Goal: Connect with others: Establish contact or relationships with other users

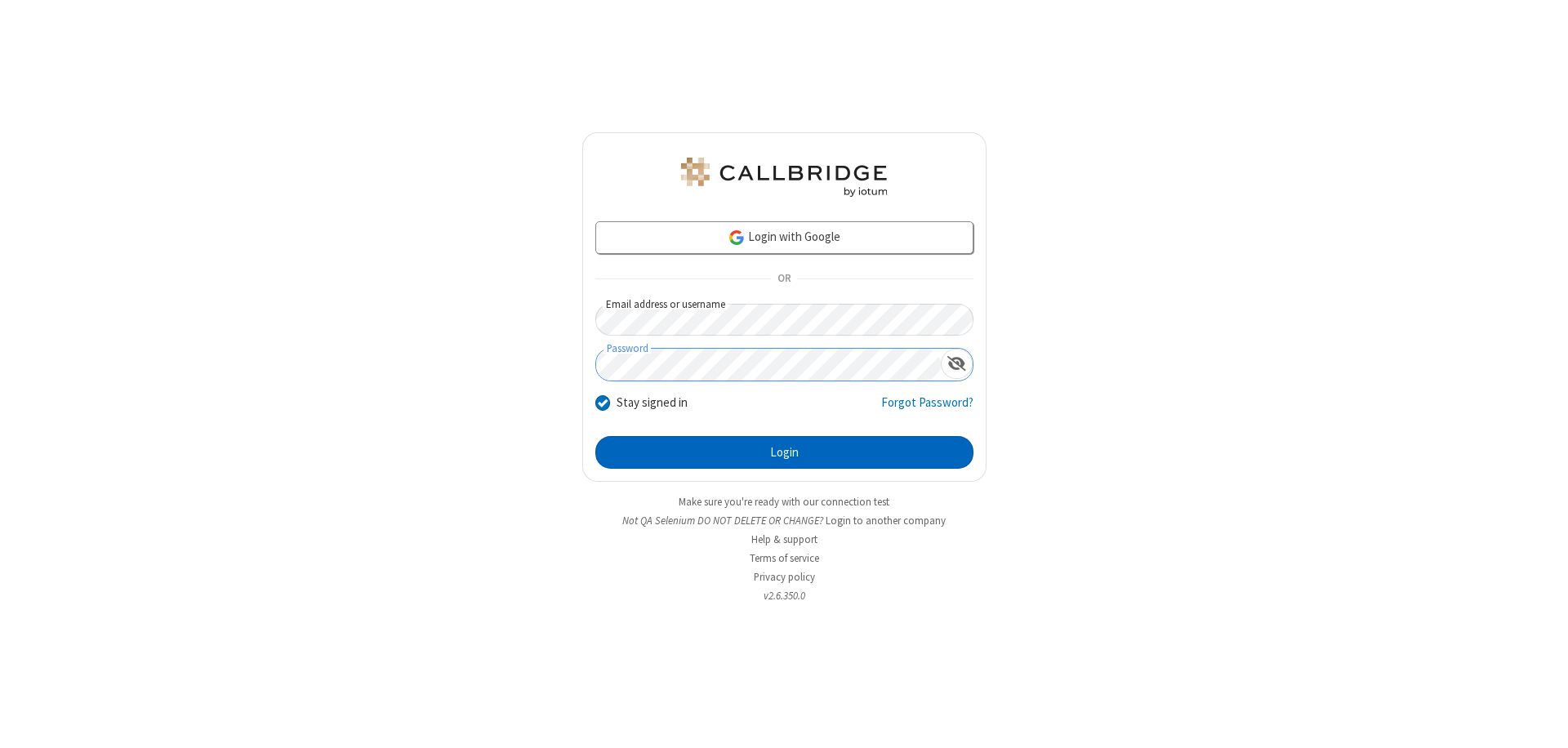
click at [784, 453] on button "Login" at bounding box center [784, 452] width 378 height 33
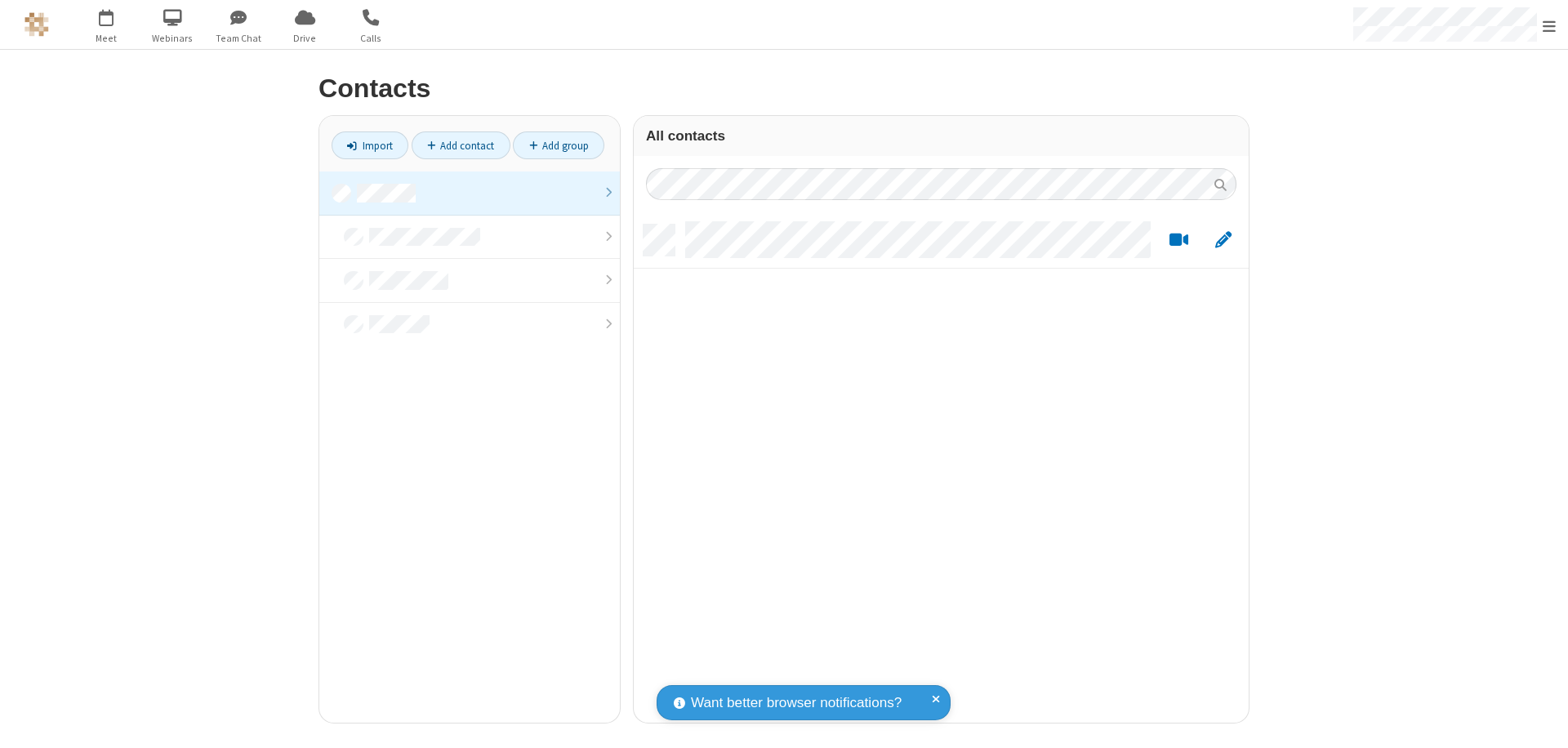
scroll to position [499, 603]
click at [469, 193] on link at bounding box center [469, 193] width 301 height 44
click at [461, 145] on link "Add contact" at bounding box center [461, 145] width 99 height 28
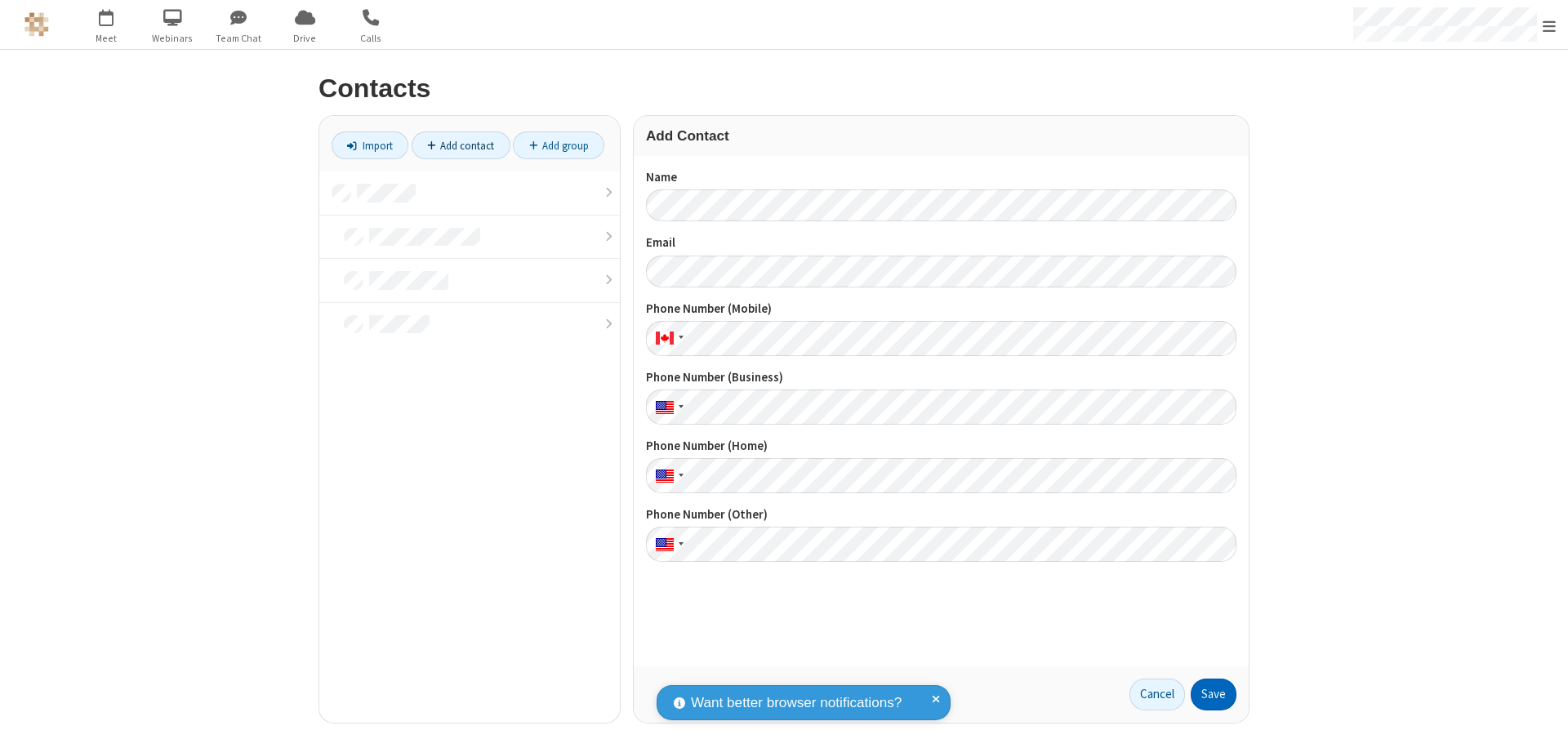
click at [1214, 695] on button "Save" at bounding box center [1213, 695] width 46 height 33
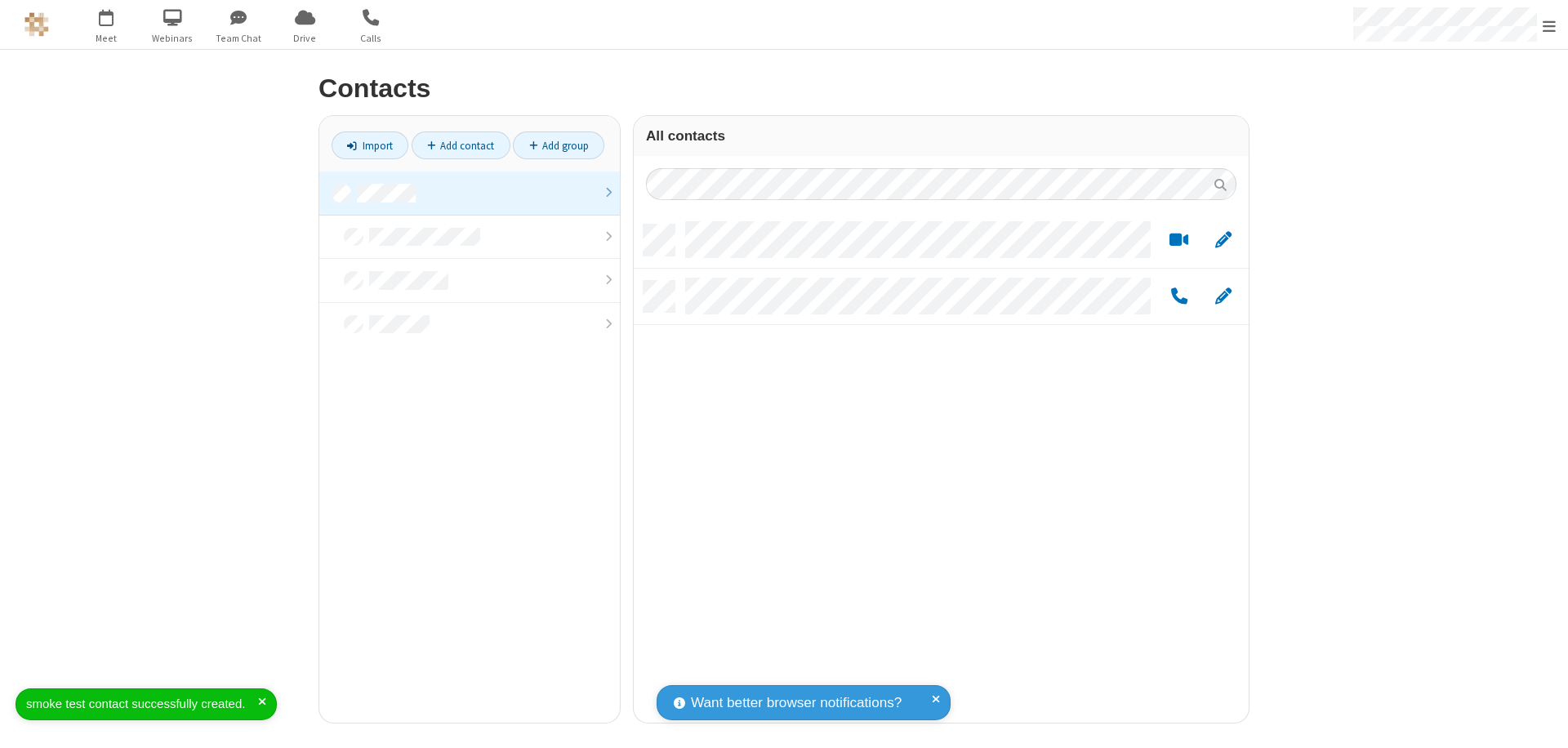
scroll to position [499, 603]
click at [461, 145] on link "Add contact" at bounding box center [461, 145] width 99 height 28
